Goal: Task Accomplishment & Management: Use online tool/utility

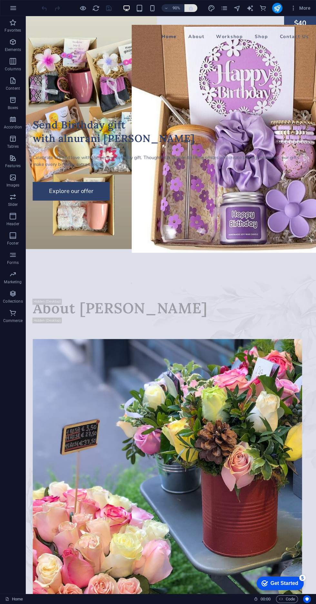
click at [195, 5] on span "button" at bounding box center [191, 8] width 8 height 6
click at [0, 0] on h6 "90%" at bounding box center [0, 0] width 0 height 0
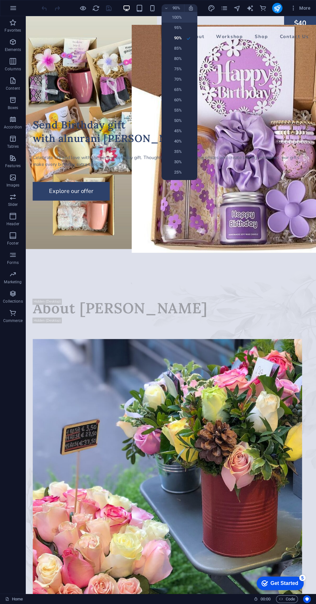
click at [177, 16] on h6 "100%" at bounding box center [173, 18] width 16 height 8
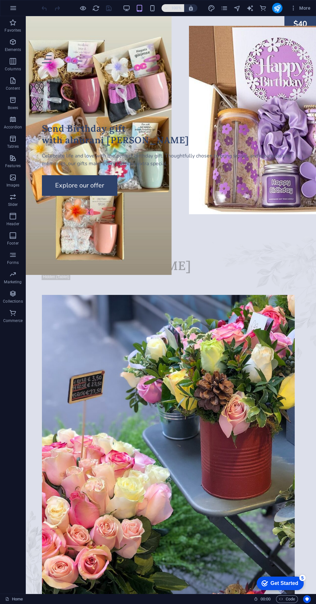
click at [0, 0] on h6 "100%" at bounding box center [0, 0] width 0 height 0
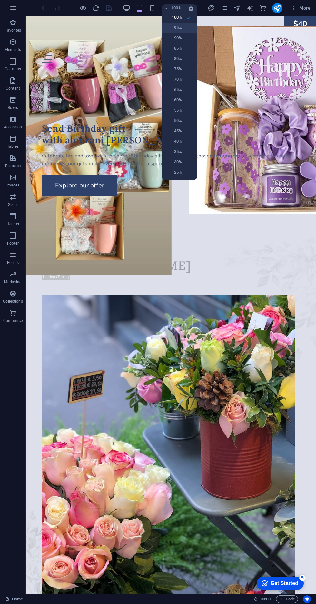
click at [0, 0] on h6 "95%" at bounding box center [0, 0] width 0 height 0
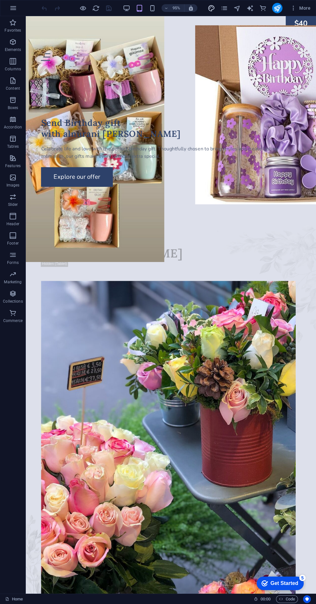
click at [0, 0] on icon "design" at bounding box center [0, 0] width 0 height 0
select select "px"
select select "400"
select select "px"
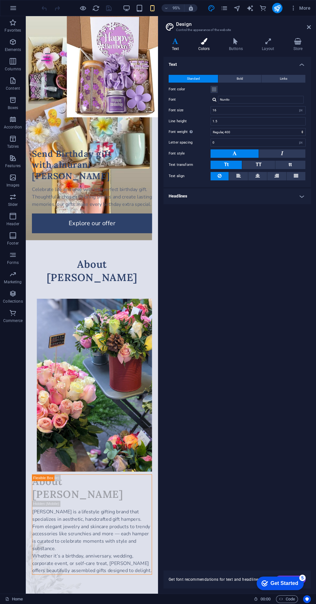
click at [209, 44] on icon at bounding box center [204, 41] width 28 height 6
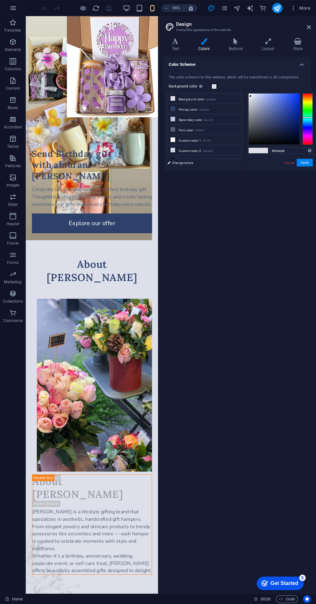
click at [214, 86] on span at bounding box center [214, 86] width 5 height 5
click at [305, 159] on button "Apply" at bounding box center [305, 163] width 16 height 8
type input "#f5f5f5"
click at [305, 159] on button "Apply" at bounding box center [305, 163] width 16 height 8
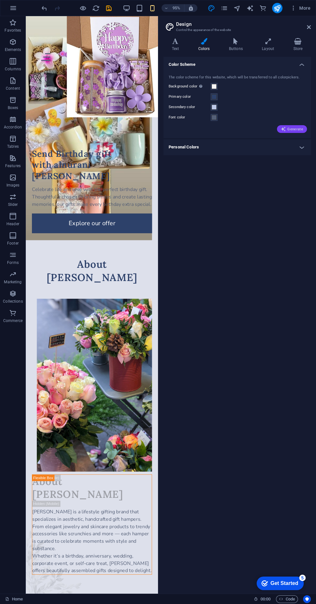
click at [298, 131] on span "Generate" at bounding box center [292, 128] width 22 height 5
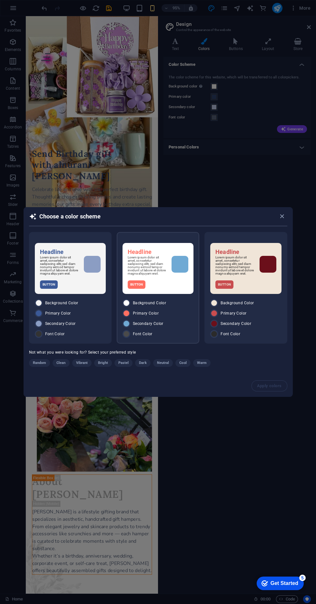
click at [167, 275] on div "Lorem ipsum dolor sit amet, consetetur sadipscing elitr, sed diam nonumy eirmod…" at bounding box center [158, 265] width 61 height 19
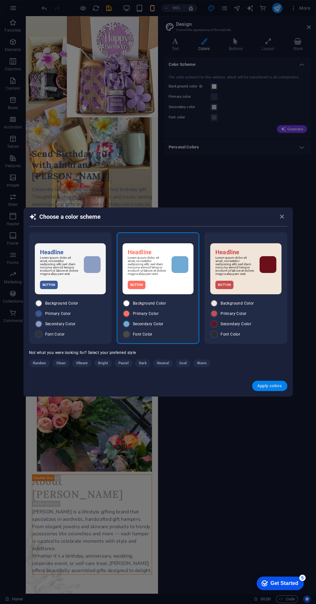
click at [276, 388] on span "Apply colors" at bounding box center [269, 385] width 25 height 5
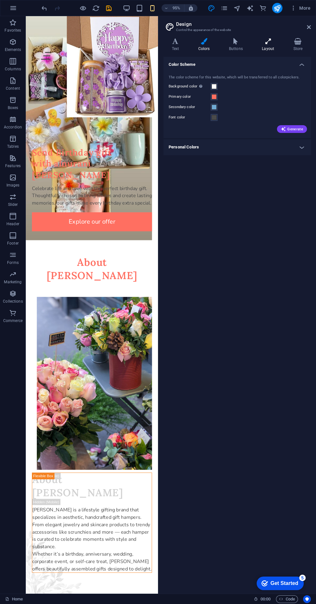
click at [277, 43] on icon at bounding box center [268, 41] width 29 height 6
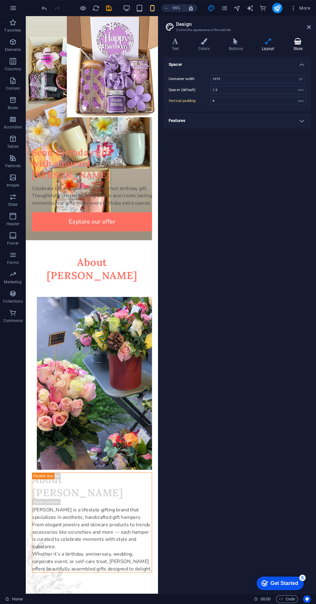
click at [298, 49] on h4 "Store" at bounding box center [298, 45] width 26 height 14
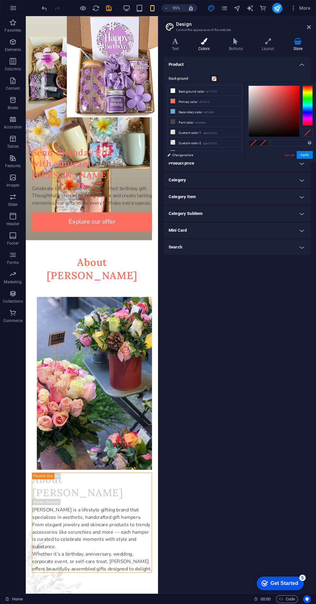
click at [212, 45] on h4 "Colors" at bounding box center [205, 45] width 31 height 14
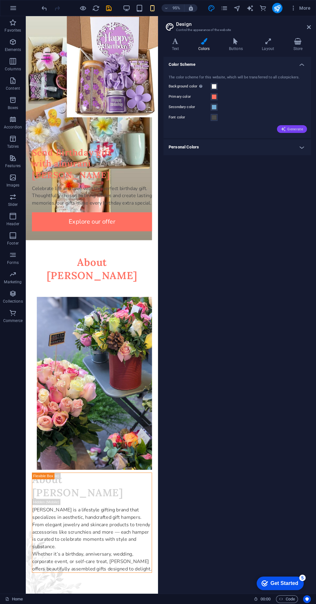
click at [298, 131] on span "Generate" at bounding box center [292, 128] width 22 height 5
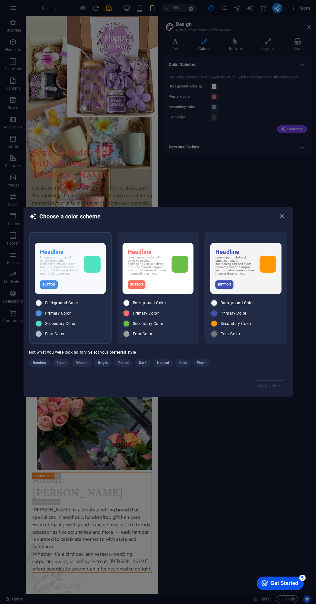
click at [64, 275] on p "Lorem ipsum dolor sit amet, consetetur sadipscing elitr, sed diam nonumy eirmod…" at bounding box center [59, 265] width 39 height 19
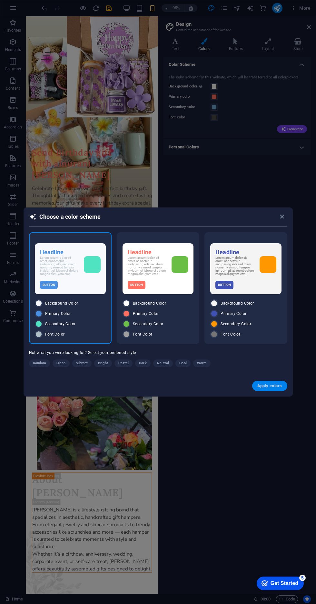
click at [265, 388] on span "Apply colors" at bounding box center [269, 385] width 25 height 5
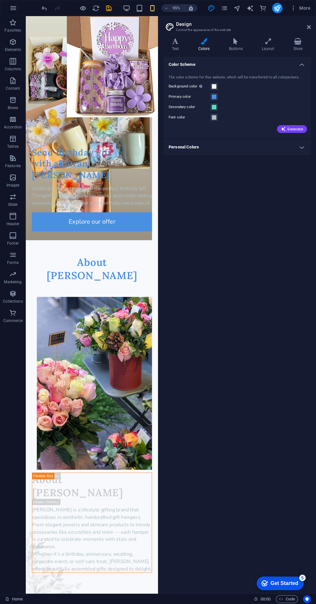
click at [94, 252] on figure at bounding box center [95, 134] width 139 height 236
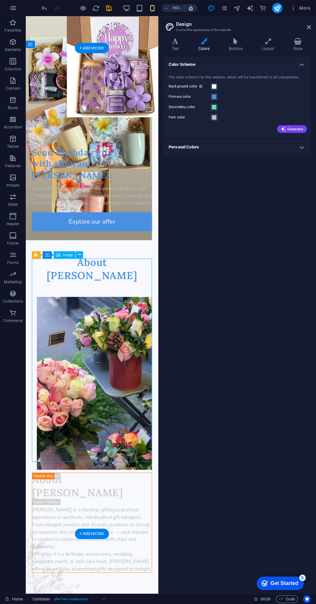
click at [118, 252] on figure at bounding box center [95, 134] width 139 height 236
click at [42, 119] on div at bounding box center [95, 121] width 126 height 66
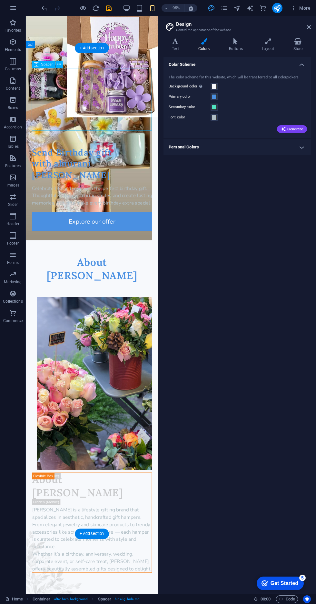
click at [0, 0] on icon "design" at bounding box center [0, 0] width 0 height 0
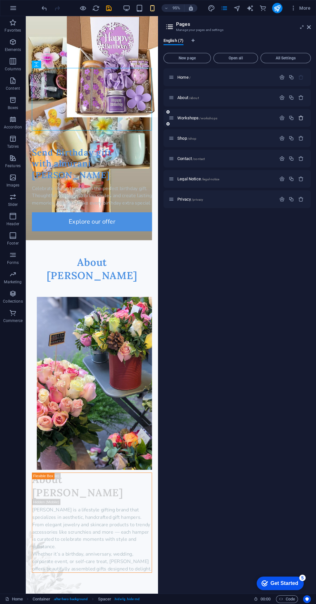
click at [298, 119] on button "button" at bounding box center [300, 117] width 9 height 5
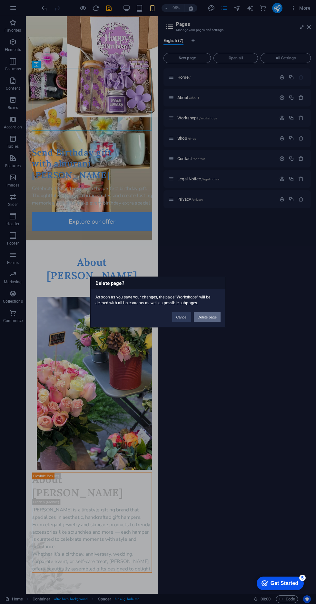
click at [213, 322] on button "Delete page" at bounding box center [207, 317] width 27 height 10
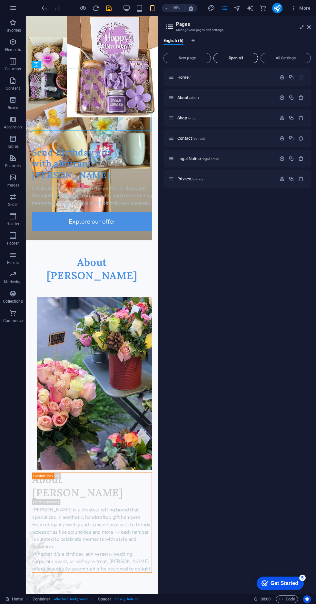
click at [255, 61] on button "Open all" at bounding box center [235, 58] width 45 height 10
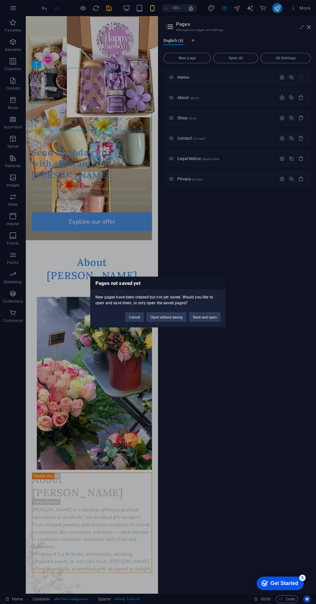
click at [130, 139] on div "Pages not saved yet New pages have been created but not yet saved. Would you li…" at bounding box center [158, 302] width 316 height 604
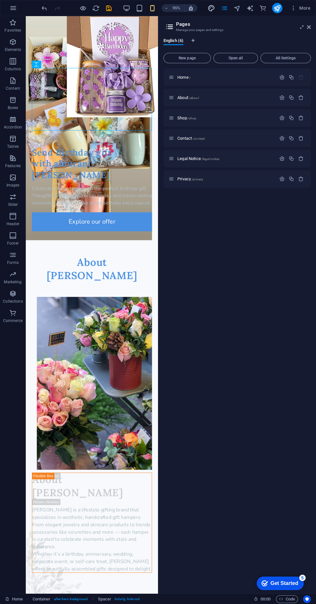
click at [0, 0] on icon "design" at bounding box center [0, 0] width 0 height 0
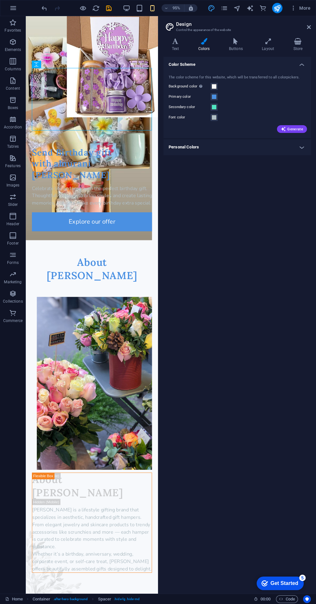
click at [0, 0] on icon "design" at bounding box center [0, 0] width 0 height 0
click at [83, 9] on icon "button" at bounding box center [82, 8] width 7 height 7
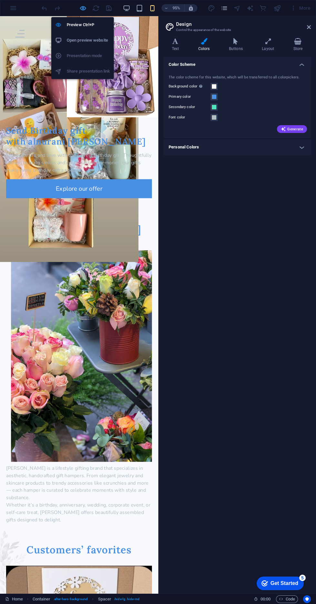
click at [83, 8] on icon "button" at bounding box center [82, 8] width 7 height 7
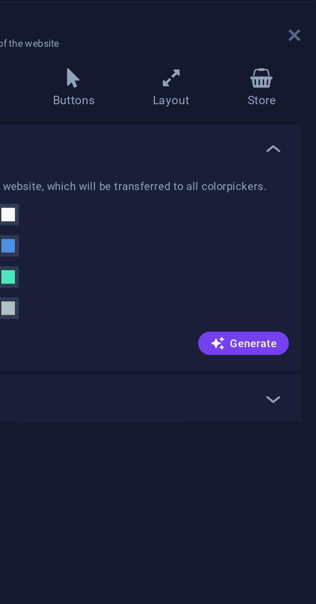
click at [308, 29] on icon at bounding box center [309, 27] width 4 height 5
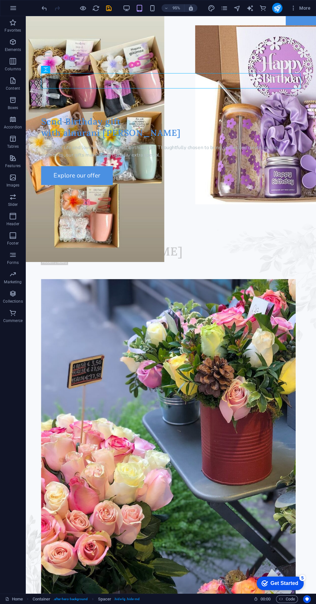
click at [175, 67] on div "Send Birthday gift with alnurani [PERSON_NAME] Celebrate life and love with the…" at bounding box center [178, 421] width 305 height 709
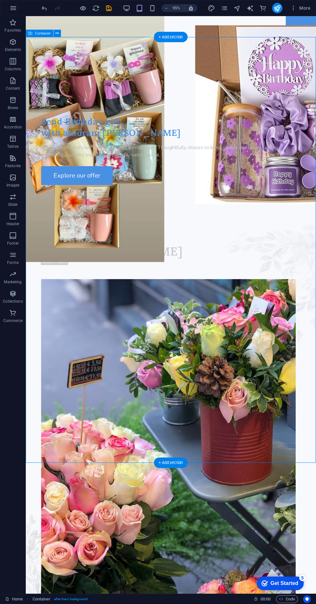
scroll to position [2, 0]
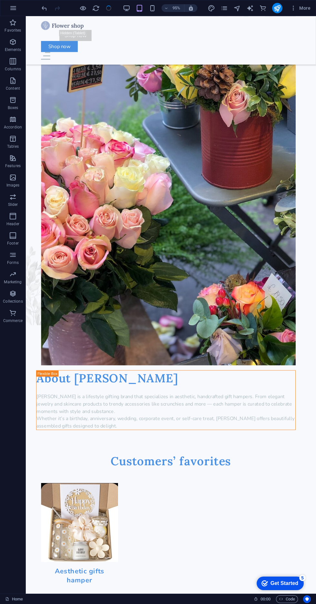
scroll to position [0, 0]
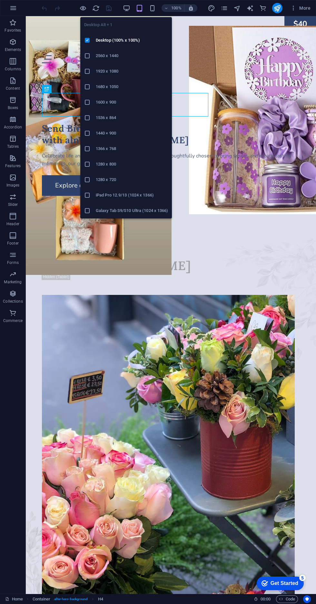
click at [0, 0] on li "2560 x 1440" at bounding box center [0, 0] width 0 height 0
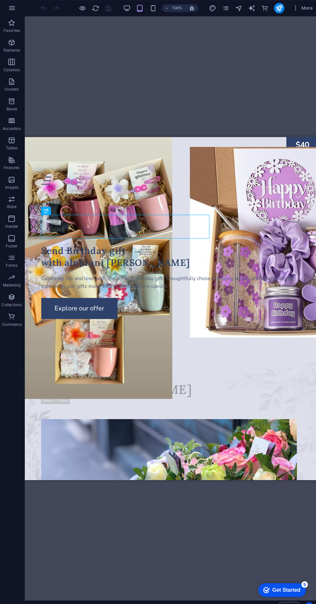
scroll to position [5, 0]
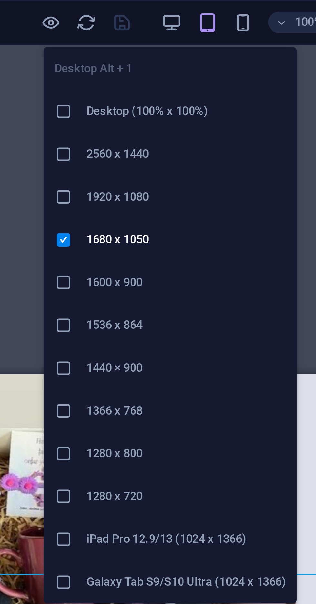
click at [0, 0] on div at bounding box center [0, 0] width 0 height 0
